Goal: Transaction & Acquisition: Subscribe to service/newsletter

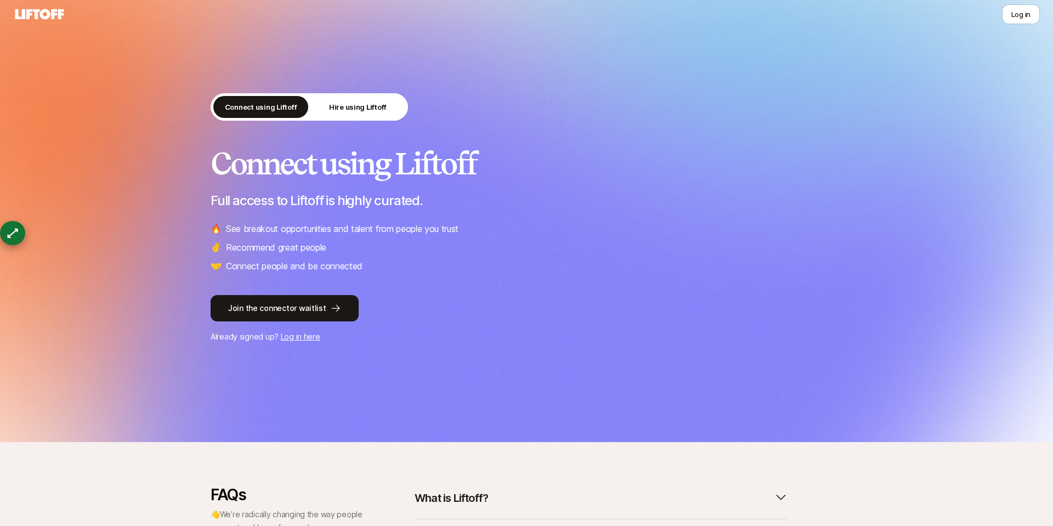
scroll to position [227, 0]
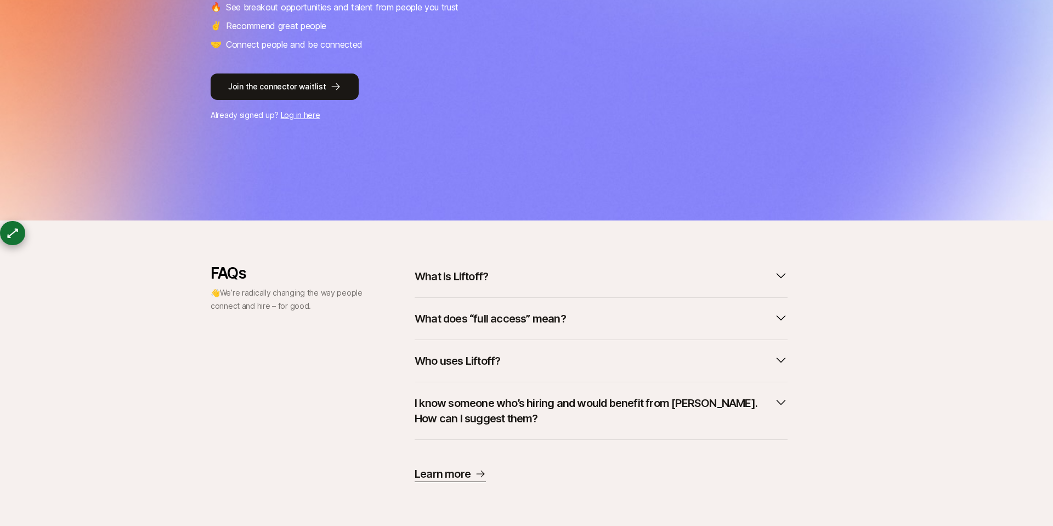
click at [456, 470] on p "Learn more" at bounding box center [442, 473] width 56 height 15
click at [303, 114] on link "Log in here" at bounding box center [300, 114] width 39 height 9
click at [292, 79] on button "Join the connector waitlist" at bounding box center [285, 86] width 148 height 26
click at [298, 89] on button "Join the connector waitlist" at bounding box center [285, 86] width 148 height 26
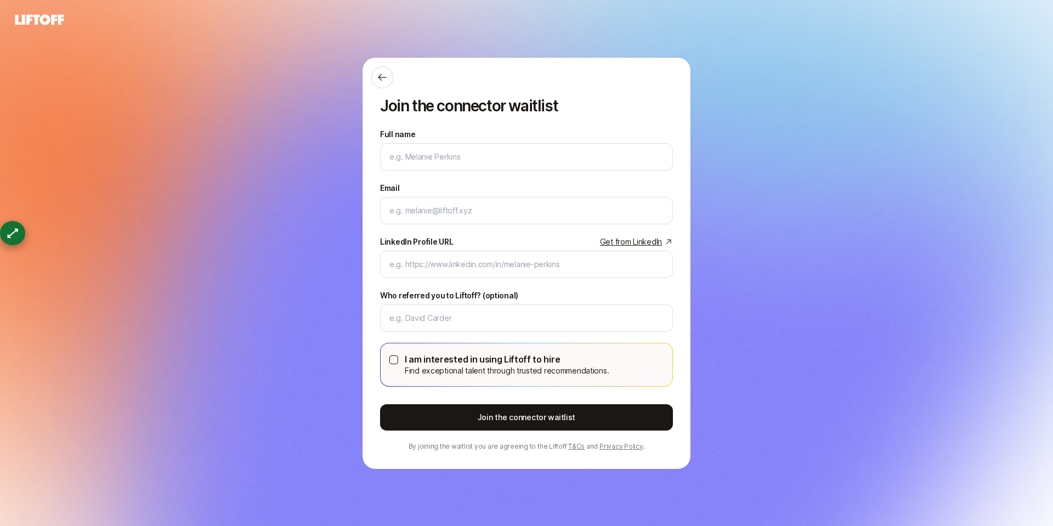
click at [620, 448] on link "Privacy Policy" at bounding box center [621, 446] width 44 height 8
click at [617, 447] on link "Privacy Policy" at bounding box center [621, 446] width 44 height 8
